Goal: Task Accomplishment & Management: Manage account settings

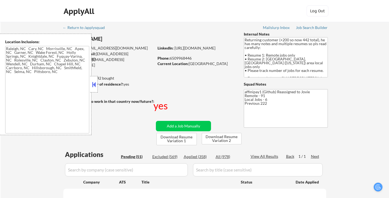
select select ""pending""
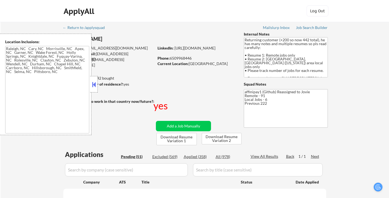
select select ""pending""
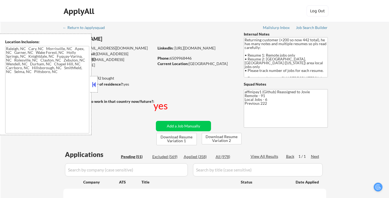
select select ""pending""
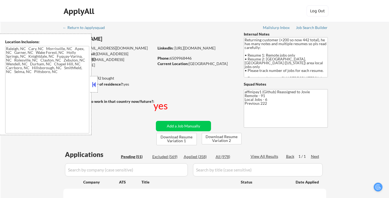
select select ""pending""
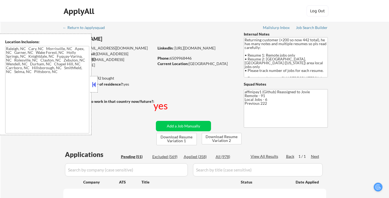
select select ""pending""
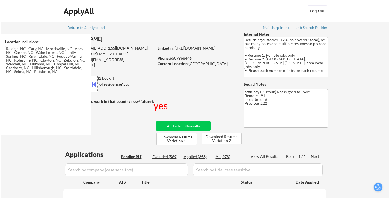
select select ""pending""
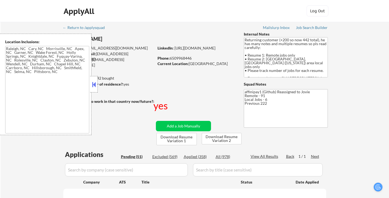
select select ""pending""
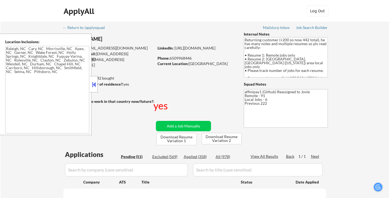
select select ""pending""
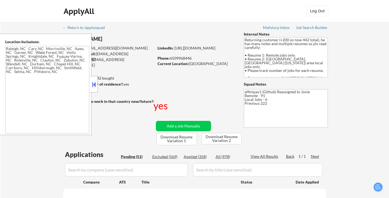
select select ""pending""
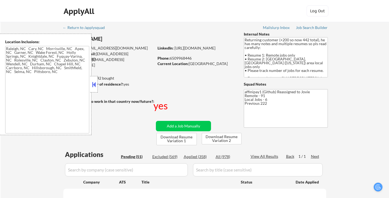
select select ""pending""
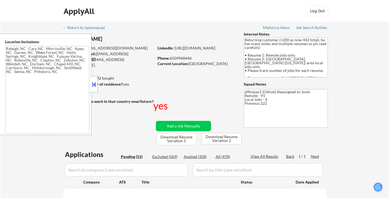
select select ""pending""
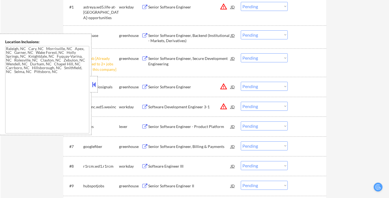
scroll to position [191, 0]
click at [96, 85] on button at bounding box center [94, 84] width 6 height 8
